Goal: Find specific page/section: Find specific page/section

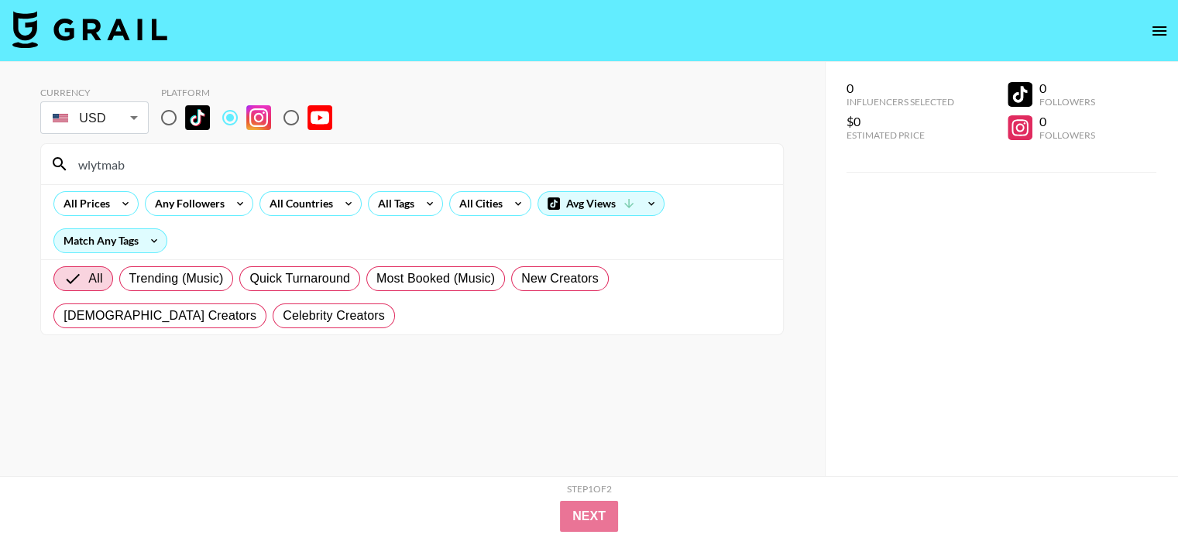
click at [261, 162] on input "wlytmab" at bounding box center [421, 164] width 705 height 25
click at [274, 160] on input "nailsby.[GEOGRAPHIC_DATA]" at bounding box center [421, 164] width 705 height 25
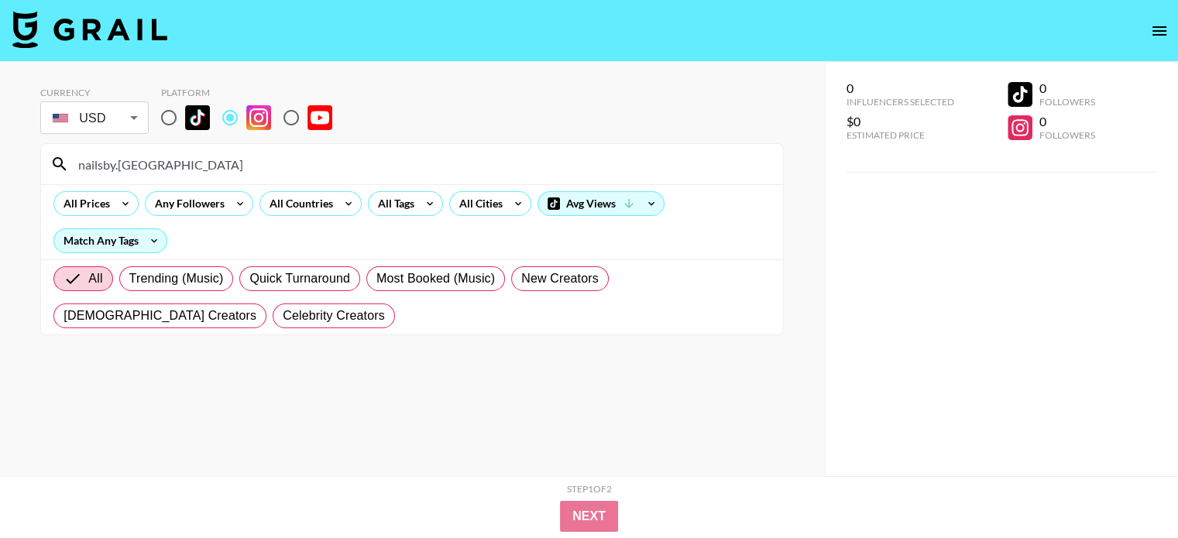
paste input "art.by.[PERSON_NAME]"
click at [205, 170] on input "nailart.by.[PERSON_NAME]" at bounding box center [421, 164] width 705 height 25
paste input "doubledate.official"
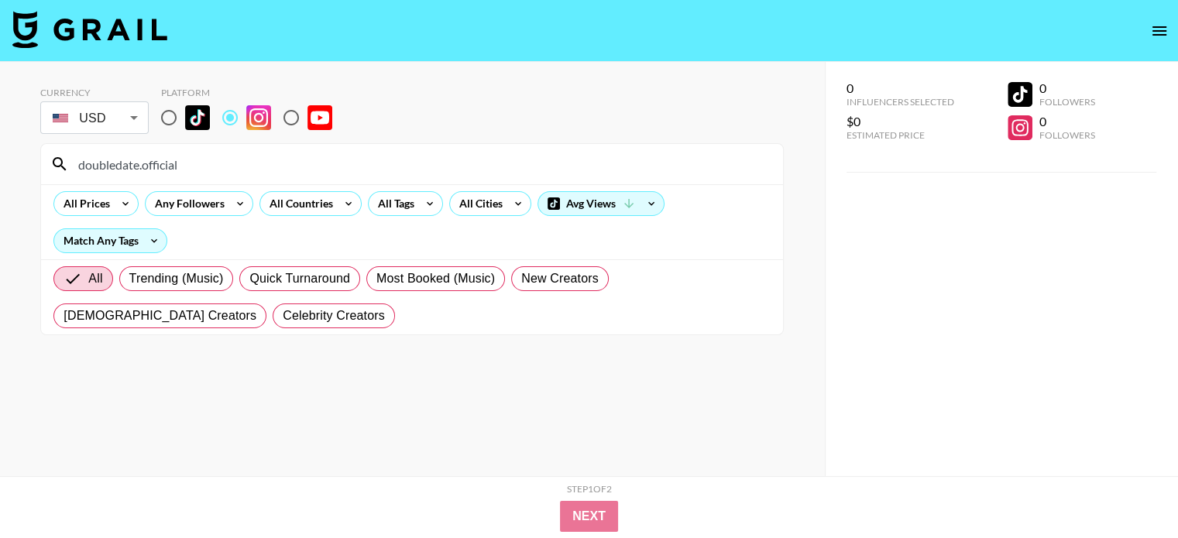
click at [282, 154] on input "doubledate.official" at bounding box center [421, 164] width 705 height 25
paste input "[PERSON_NAME]"
type input "[PERSON_NAME]"
